Goal: Task Accomplishment & Management: Use online tool/utility

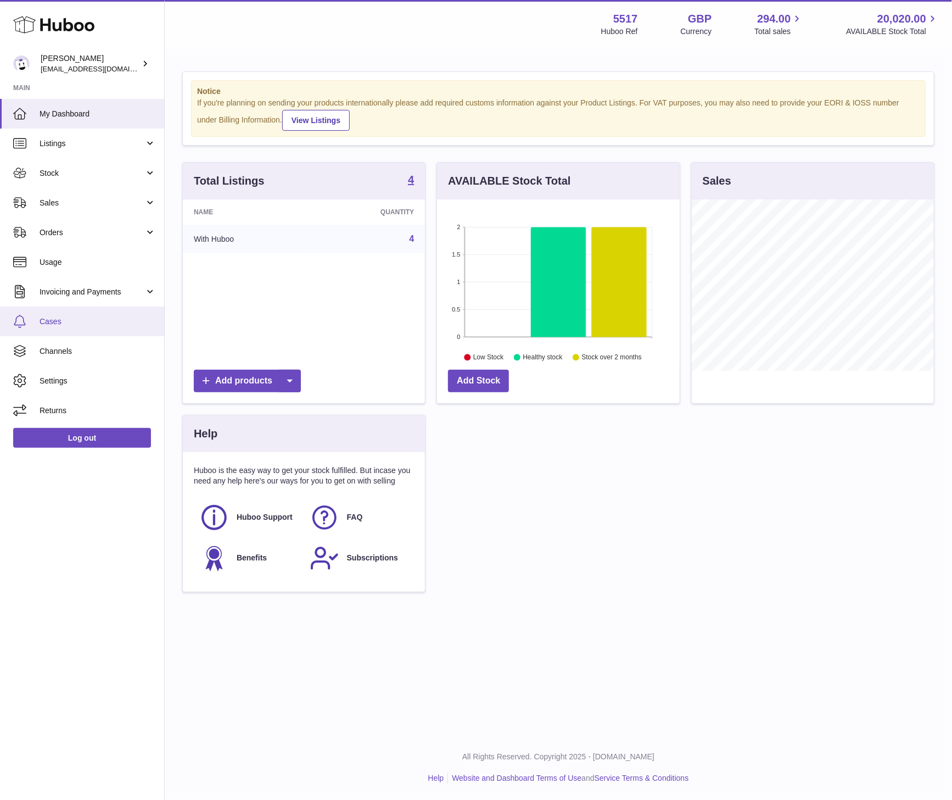
scroll to position [171, 242]
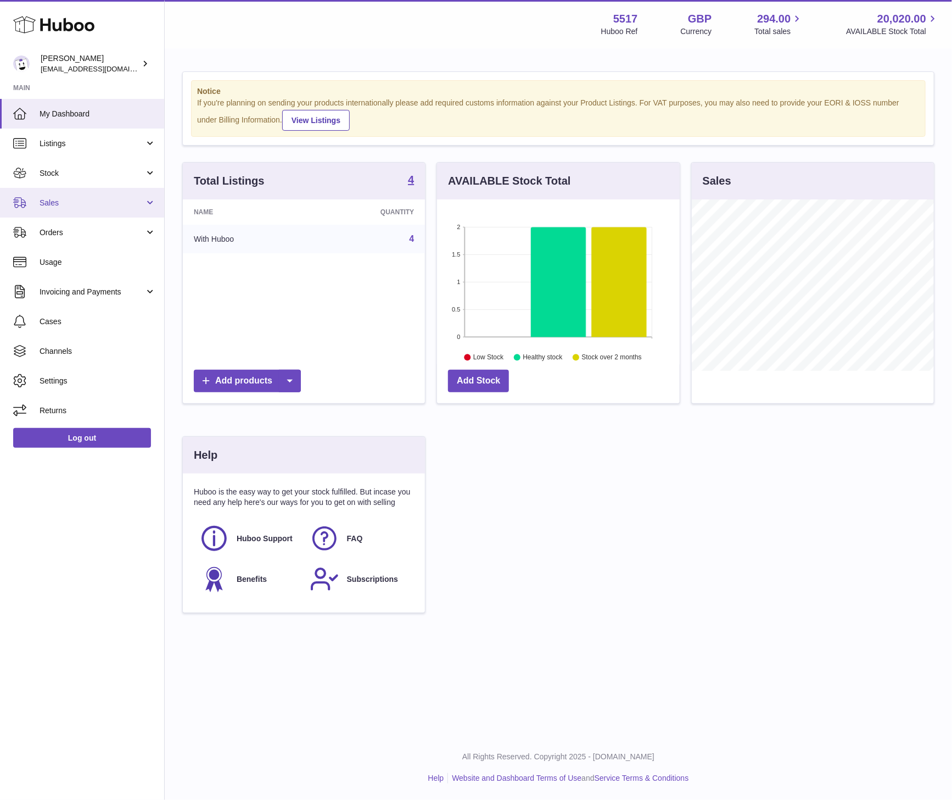
click at [80, 204] on span "Sales" at bounding box center [92, 203] width 105 height 10
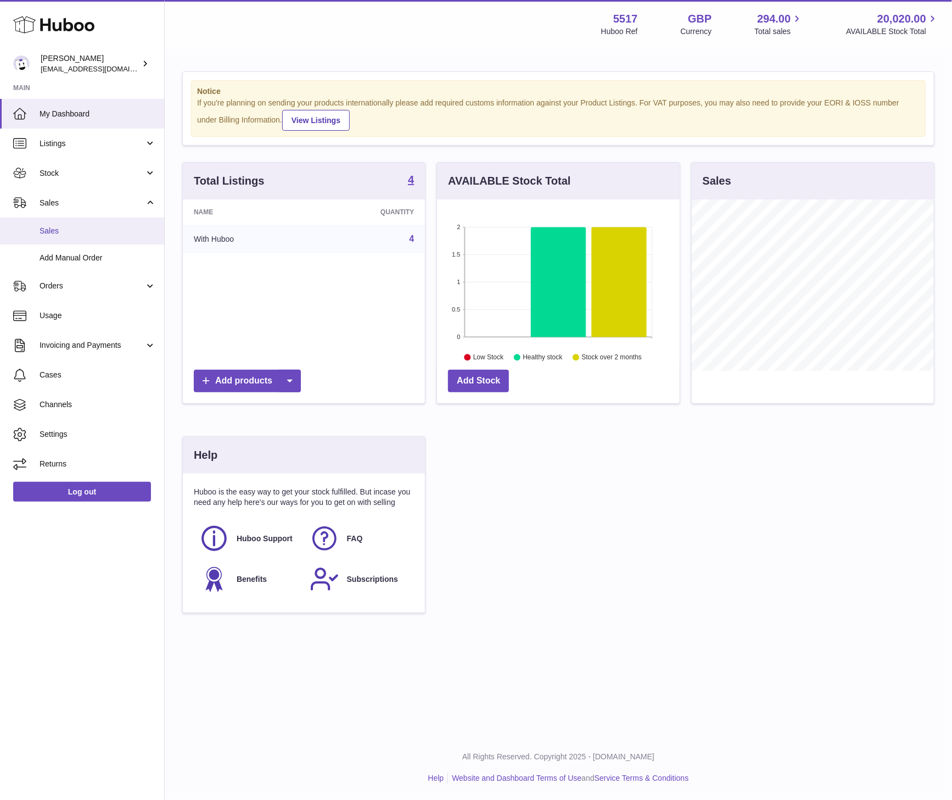
click at [64, 230] on span "Sales" at bounding box center [98, 231] width 116 height 10
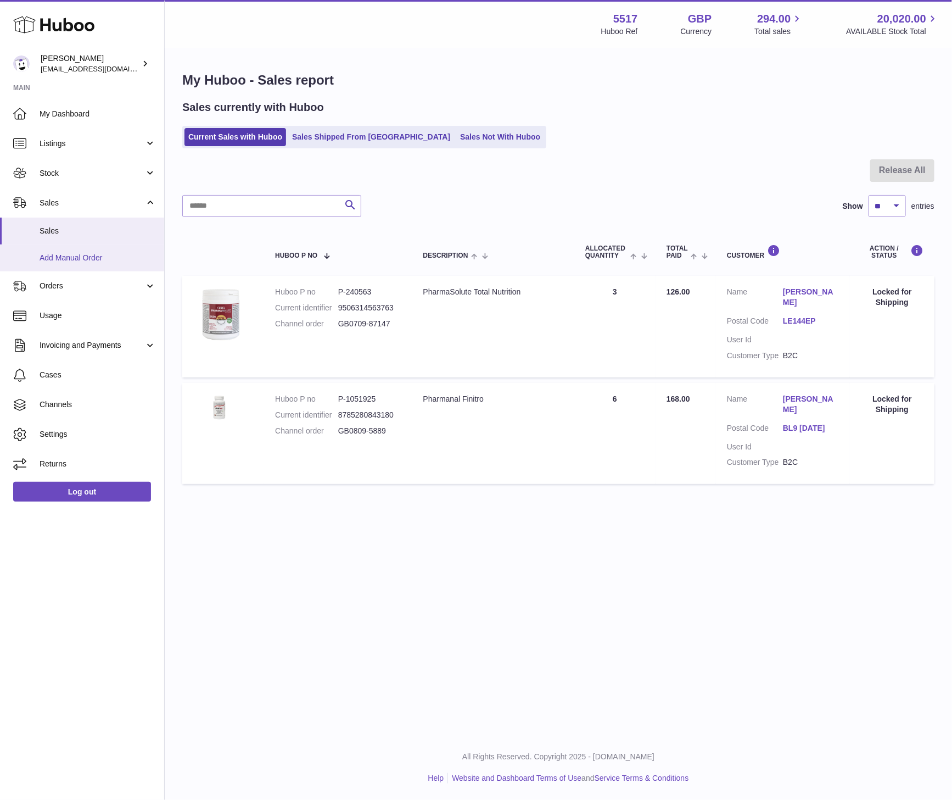
click at [71, 257] on span "Add Manual Order" at bounding box center [98, 258] width 116 height 10
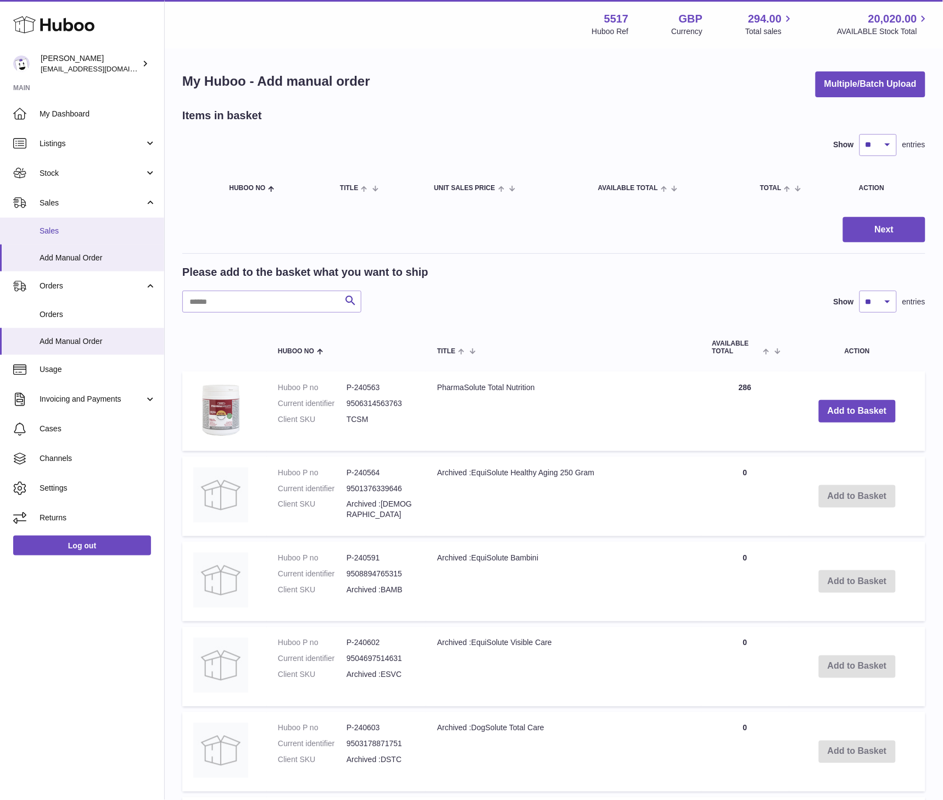
click at [59, 226] on span "Sales" at bounding box center [98, 231] width 116 height 10
